Goal: Task Accomplishment & Management: Manage account settings

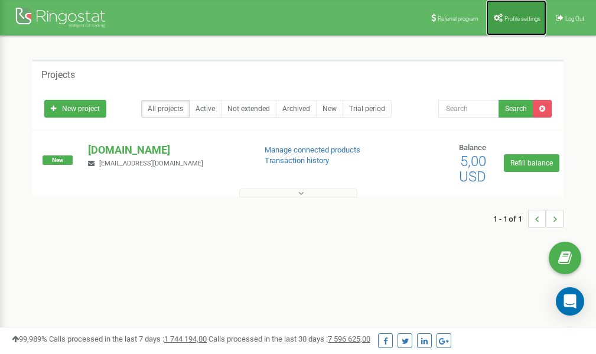
click at [505, 10] on link "Profile settings" at bounding box center [516, 17] width 60 height 35
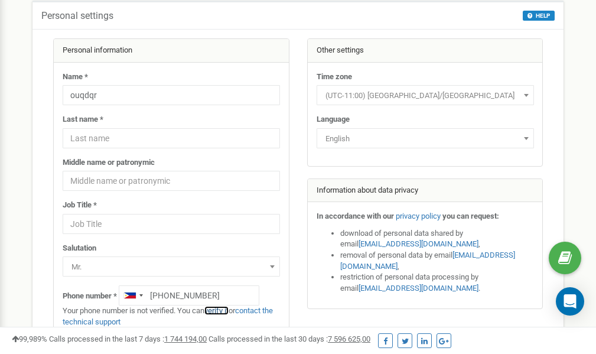
click at [223, 311] on link "verify it" at bounding box center [216, 310] width 24 height 9
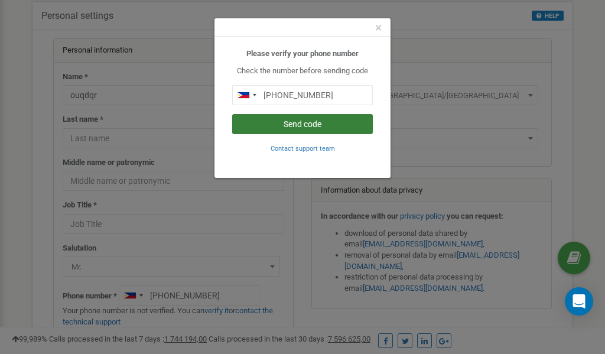
click at [310, 125] on button "Send code" at bounding box center [302, 124] width 141 height 20
